Goal: Check status: Check status

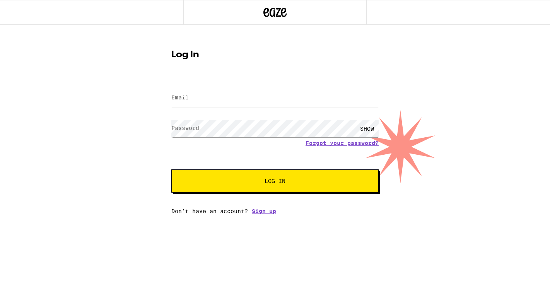
type input "[EMAIL_ADDRESS][DOMAIN_NAME]"
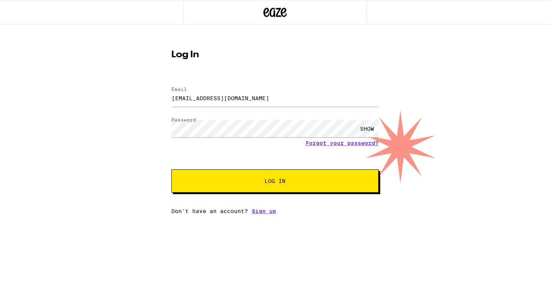
click at [274, 189] on button "Log In" at bounding box center [274, 180] width 207 height 23
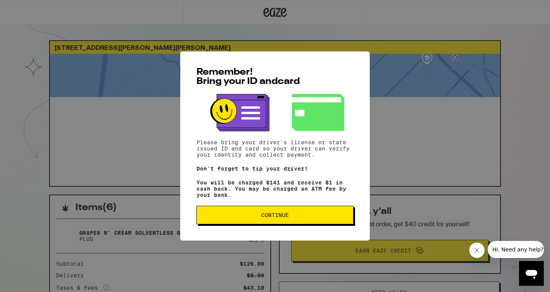
click at [286, 214] on button "Continue" at bounding box center [275, 215] width 157 height 19
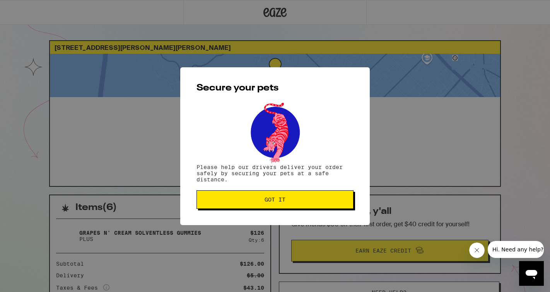
click at [285, 202] on span "Got it" at bounding box center [275, 199] width 21 height 5
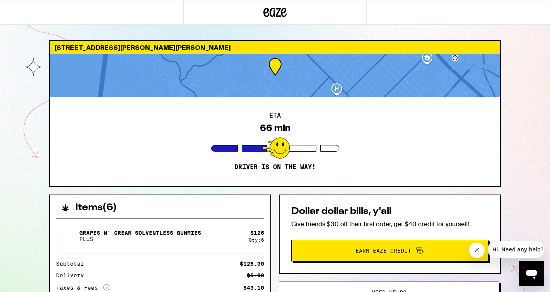
click at [523, 123] on div "[STREET_ADDRESS][PERSON_NAME][PERSON_NAME] ETA 66 min Driver is on the way! Ite…" at bounding box center [275, 211] width 550 height 422
click at [261, 191] on div "[STREET_ADDRESS][PERSON_NAME][PERSON_NAME] ETA 66 min Driver is on the way! Ite…" at bounding box center [275, 230] width 464 height 381
